Goal: Task Accomplishment & Management: Use online tool/utility

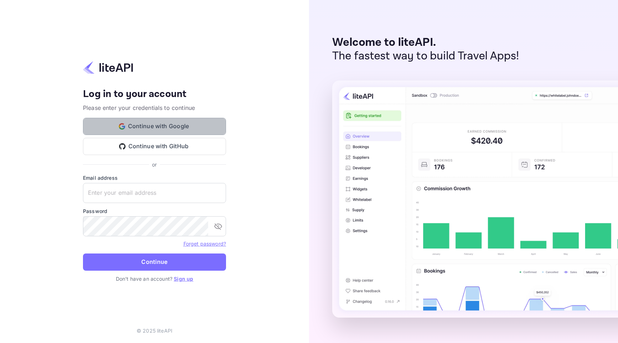
click at [141, 127] on button "Continue with Google" at bounding box center [154, 126] width 143 height 17
